Goal: Information Seeking & Learning: Learn about a topic

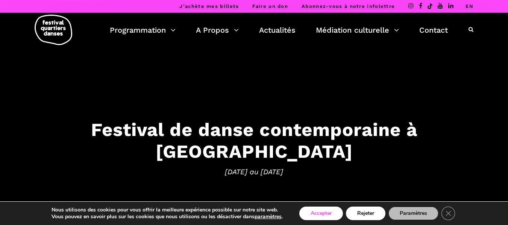
click at [323, 212] on button "Accepter" at bounding box center [322, 214] width 44 height 14
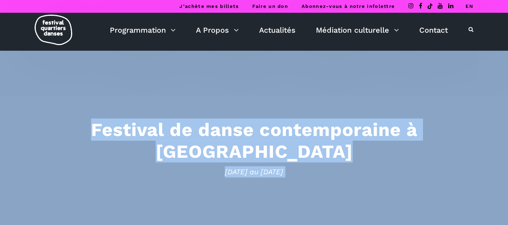
drag, startPoint x: 507, startPoint y: 22, endPoint x: 513, endPoint y: 56, distance: 34.8
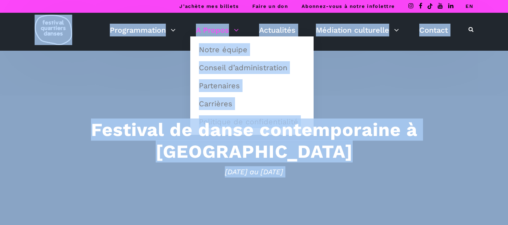
click at [235, 29] on link "A Propos" at bounding box center [217, 30] width 43 height 13
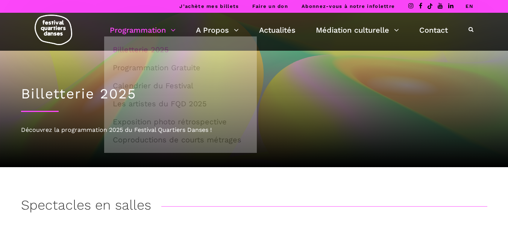
click at [176, 28] on link "Programmation" at bounding box center [143, 30] width 66 height 13
